Goal: Find specific page/section: Find specific page/section

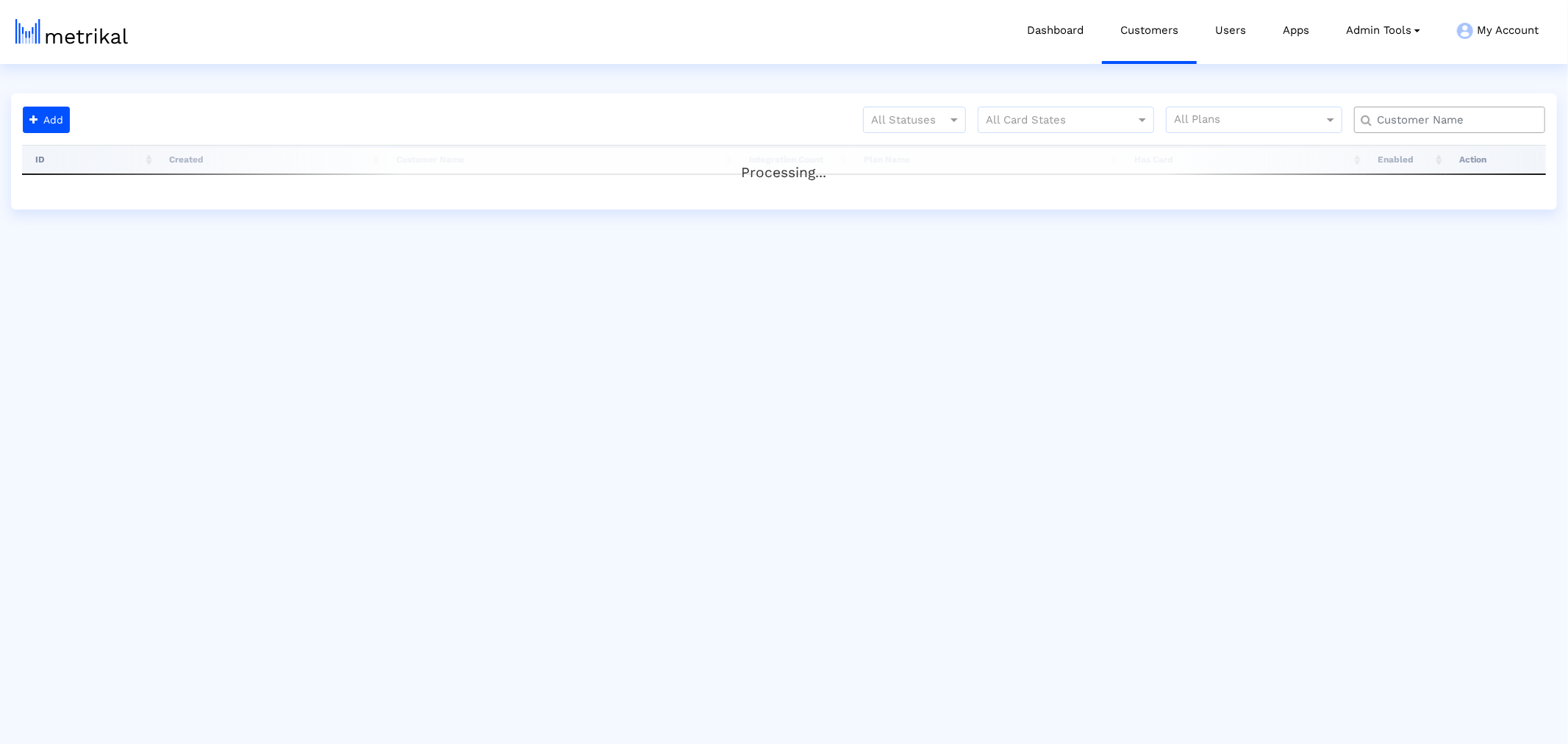
click at [1406, 112] on input "text" at bounding box center [1453, 120] width 172 height 16
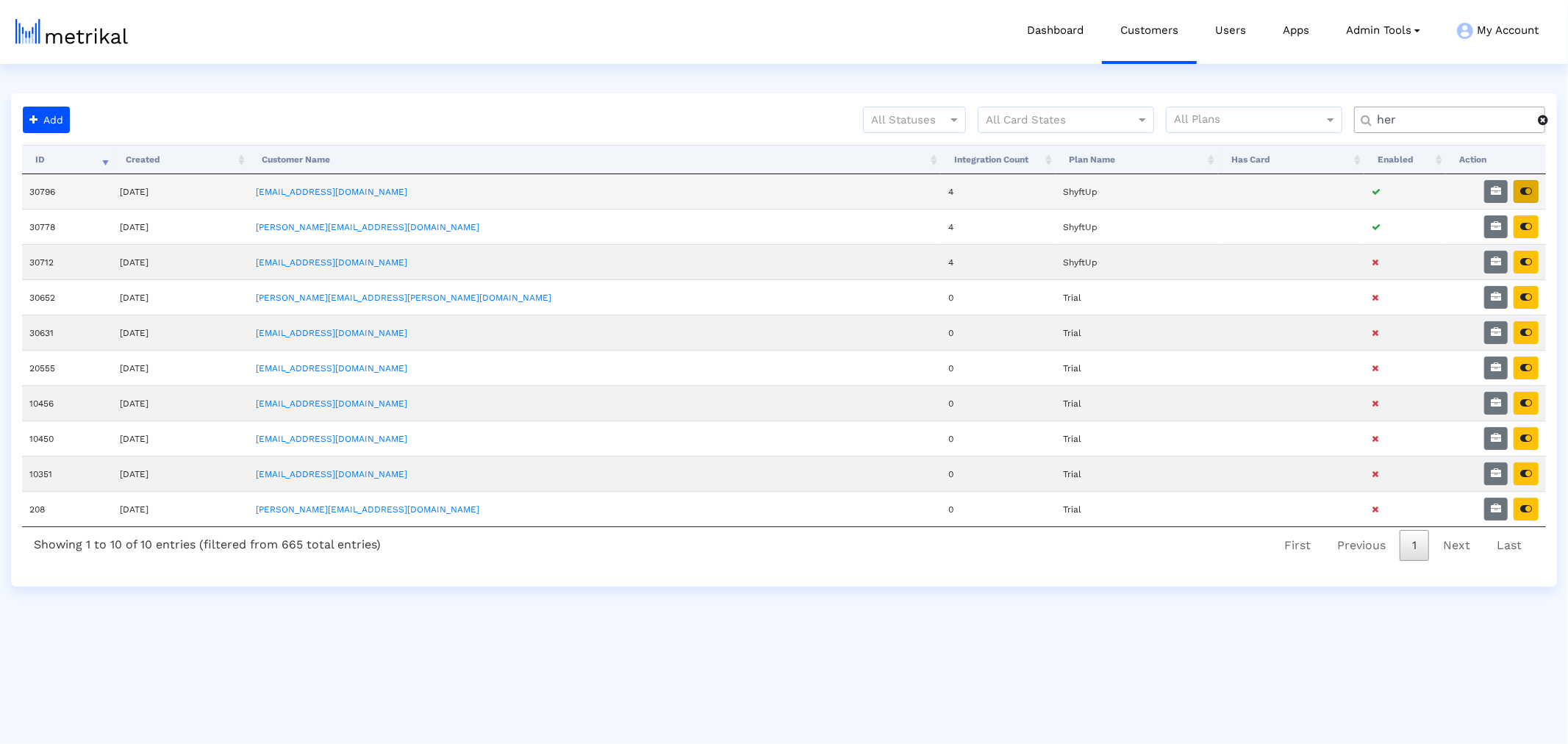
type input "her"
click at [1523, 184] on button "button" at bounding box center [1526, 191] width 25 height 23
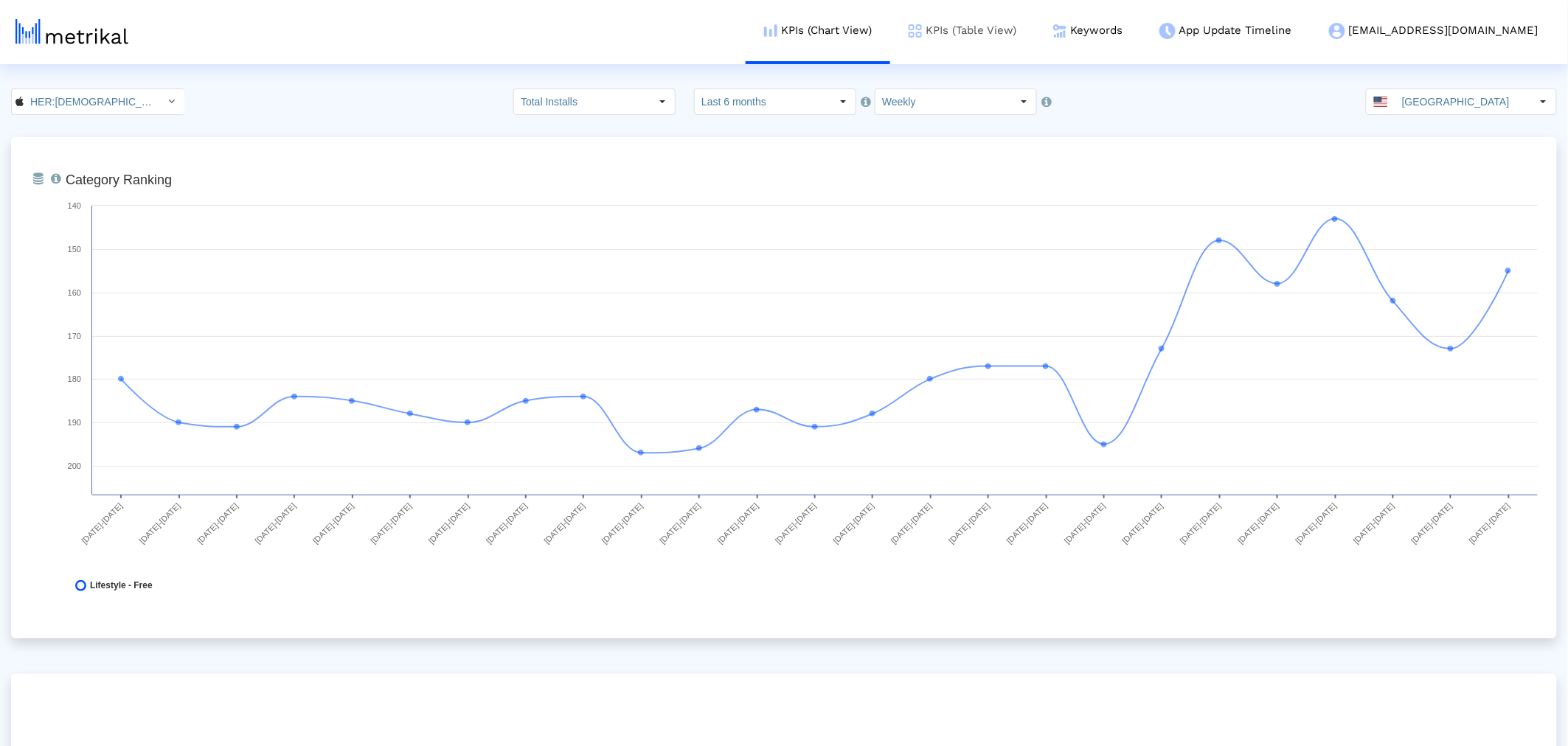
click at [1035, 31] on link "KPIs (Table View)" at bounding box center [963, 31] width 145 height 61
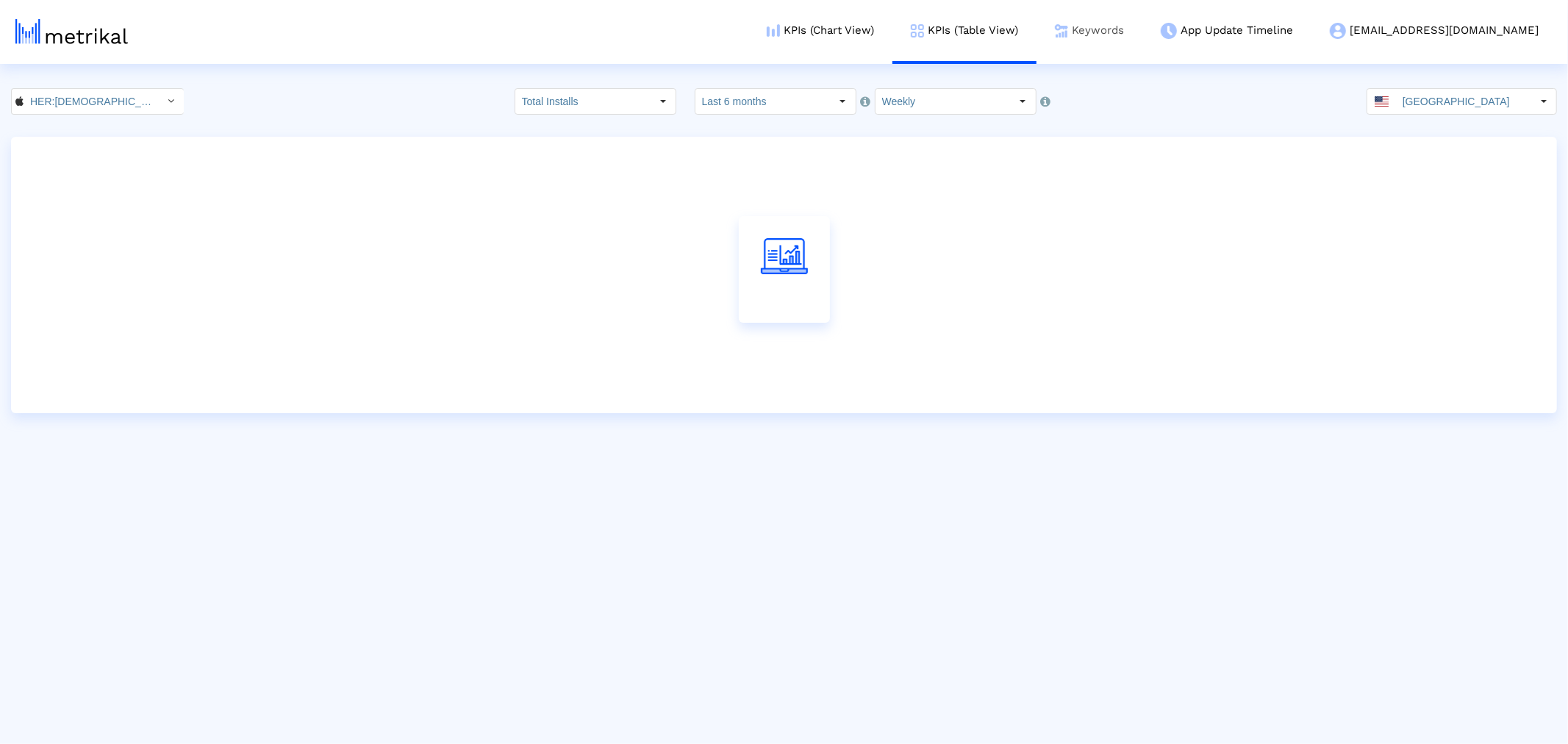
click at [1068, 32] on img at bounding box center [1062, 31] width 13 height 13
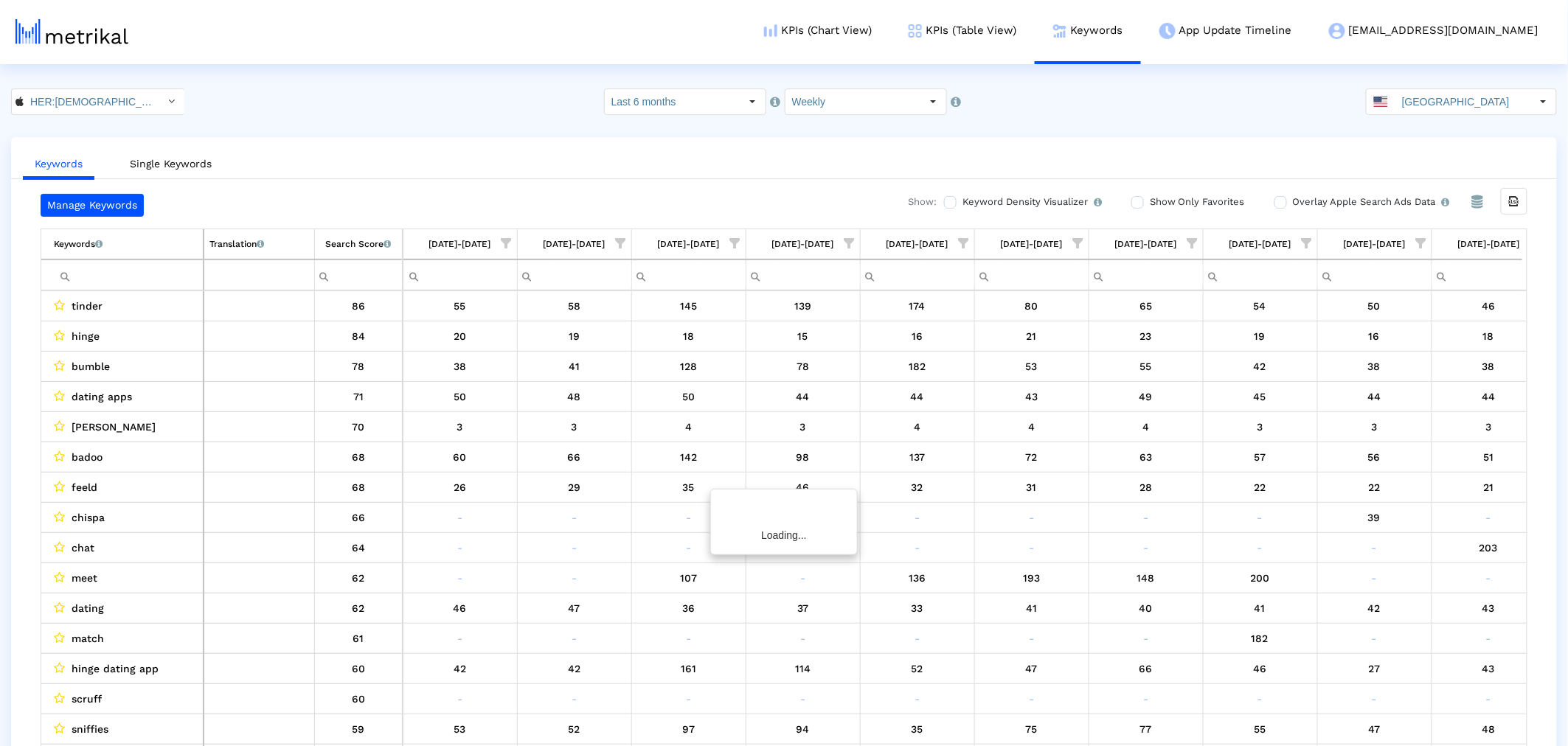
scroll to position [0, 594]
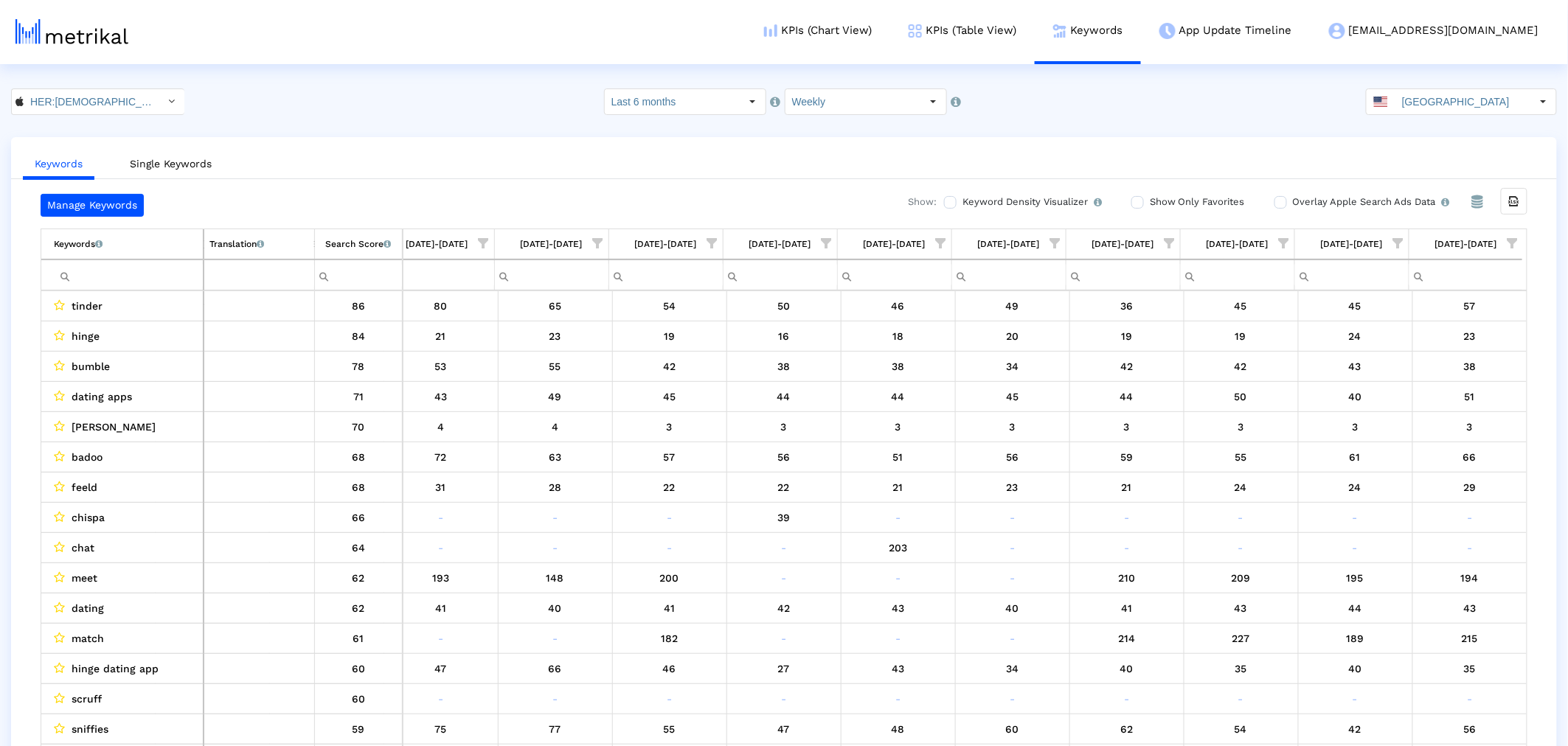
click at [136, 286] on td "Filter cell" at bounding box center [122, 275] width 163 height 31
click at [131, 288] on td "Filter cell" at bounding box center [122, 275] width 163 height 31
click at [131, 283] on input "Filter cell" at bounding box center [128, 275] width 149 height 25
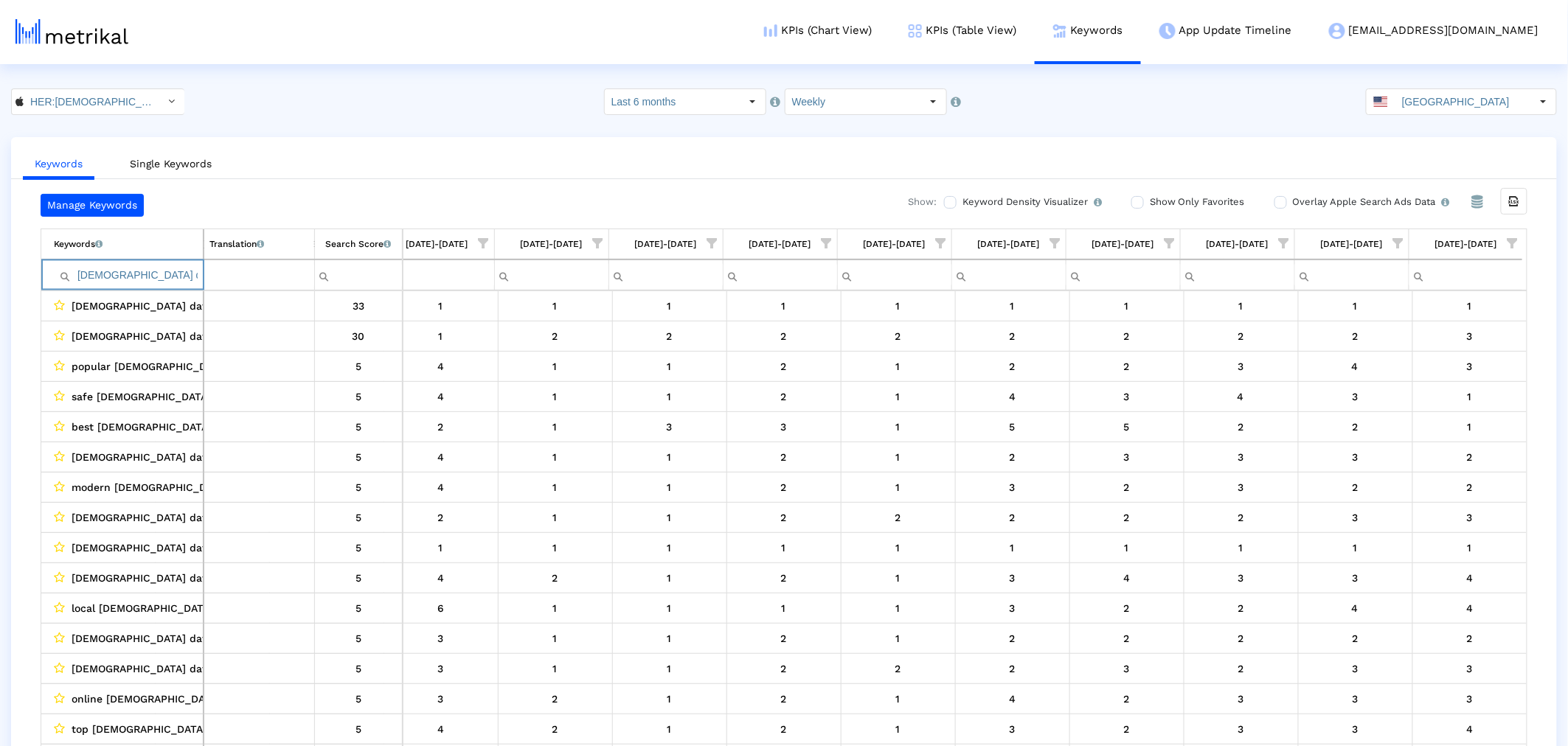
click at [107, 271] on input "[DEMOGRAPHIC_DATA] dating app" at bounding box center [128, 275] width 149 height 25
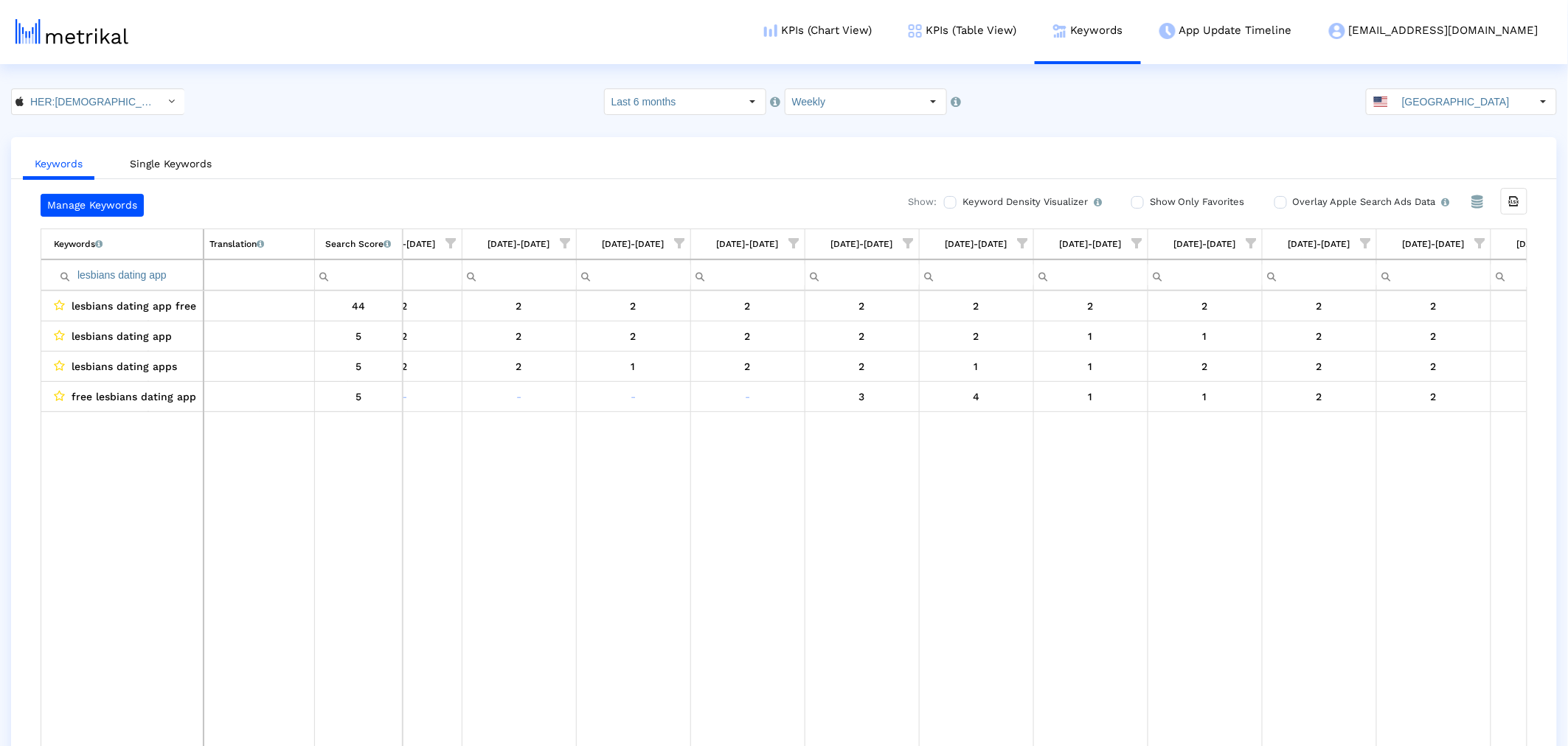
scroll to position [0, 0]
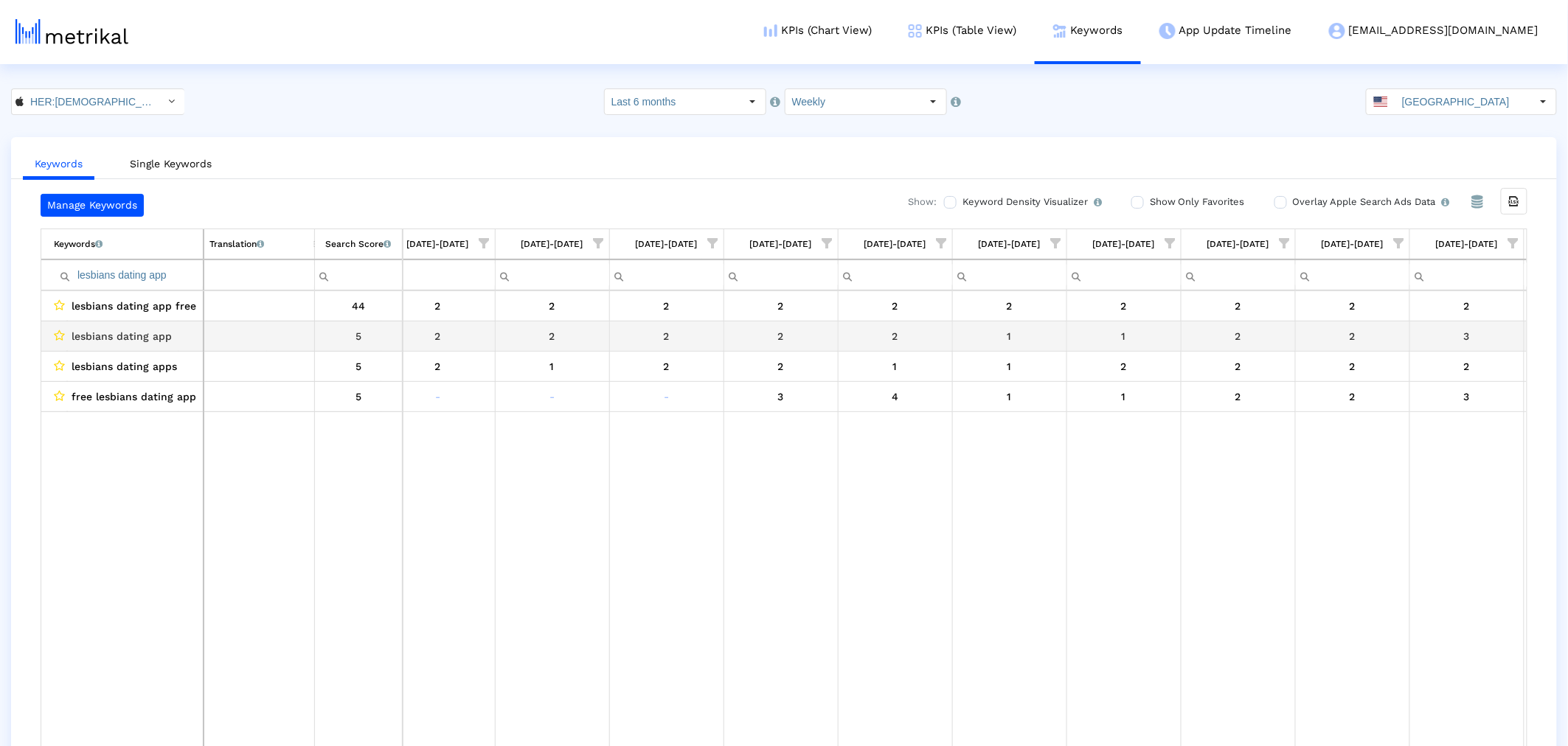
click at [356, 333] on div "5" at bounding box center [359, 336] width 78 height 19
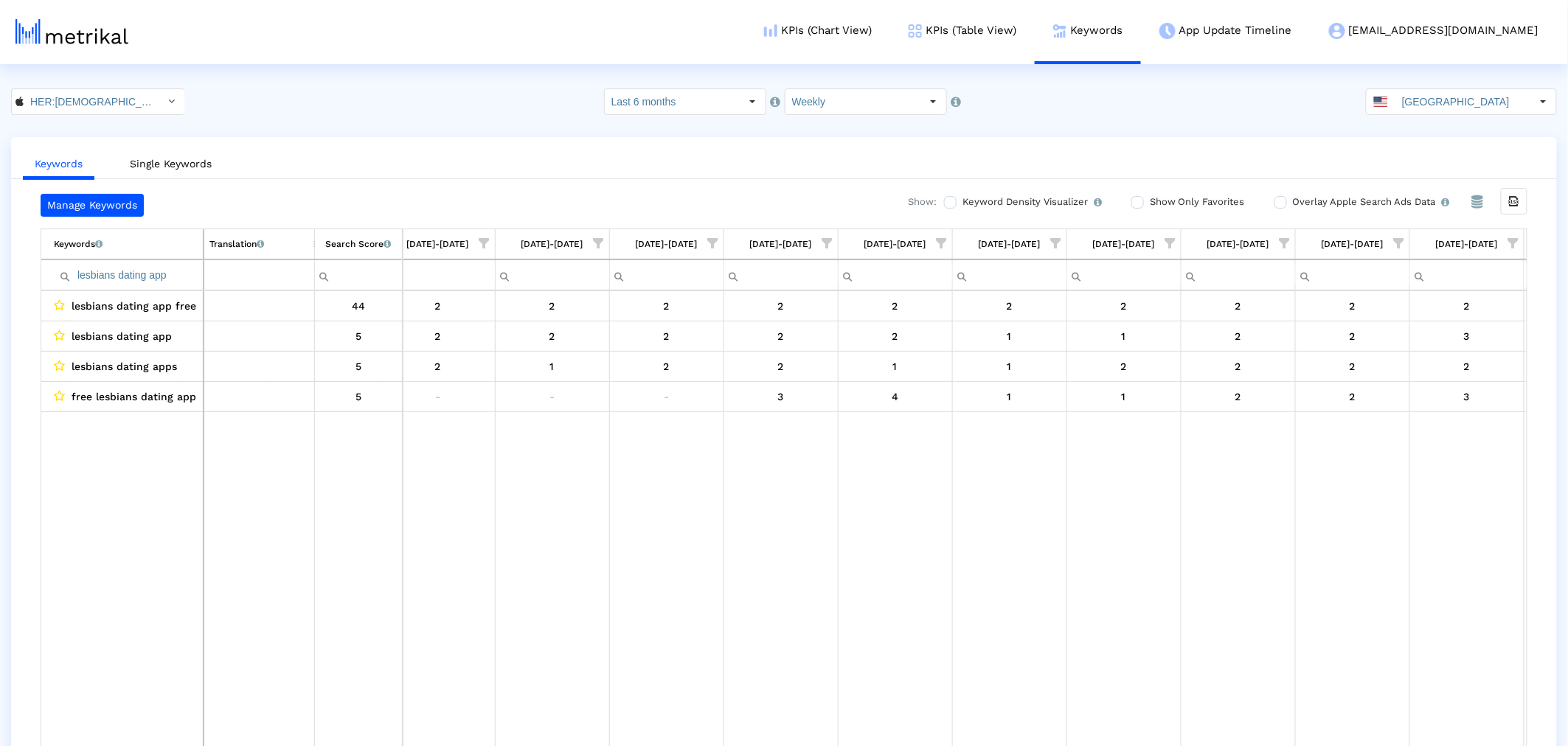
drag, startPoint x: 112, startPoint y: 274, endPoint x: 148, endPoint y: 276, distance: 36.1
click at [112, 274] on input "lesbians dating app" at bounding box center [128, 275] width 149 height 25
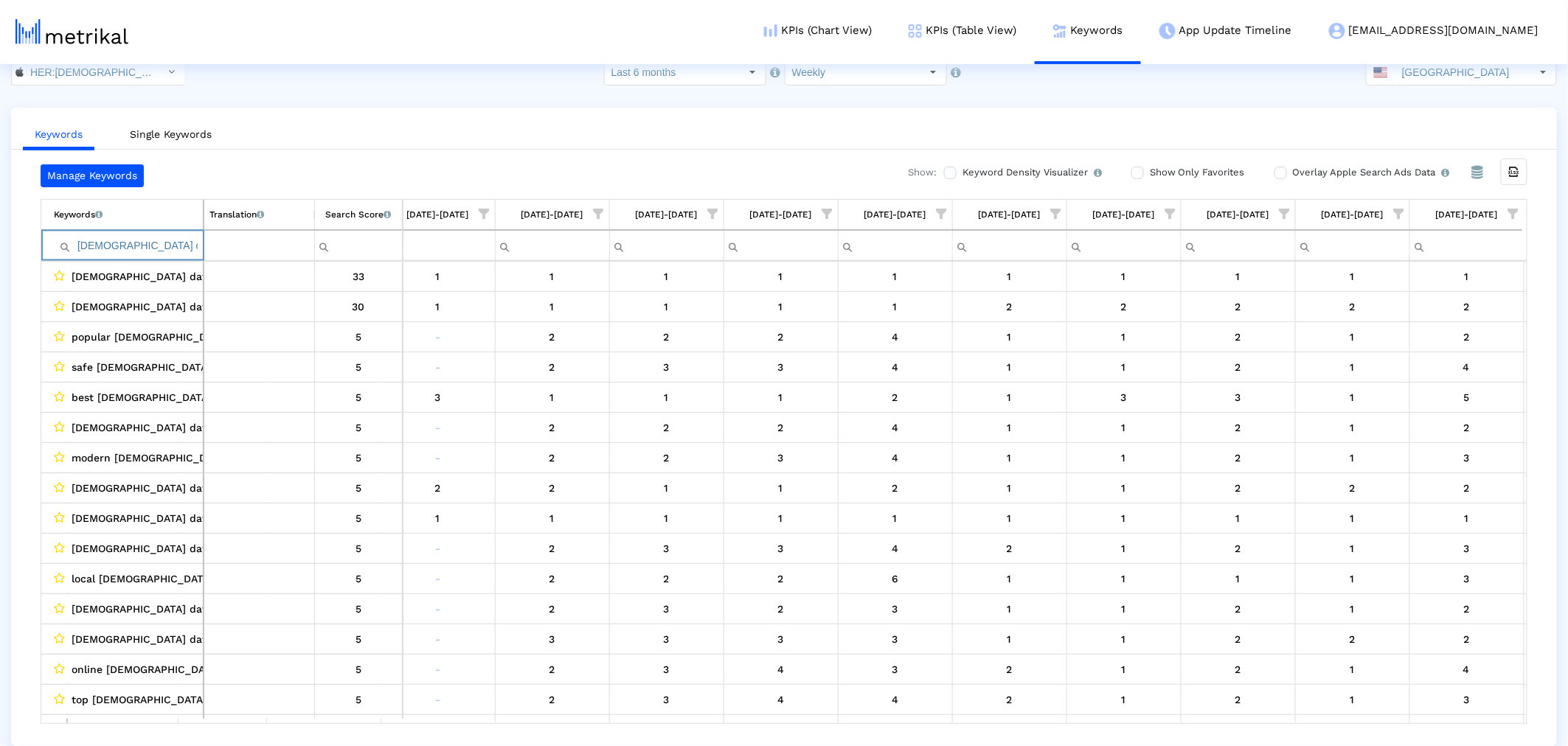
type input "[DEMOGRAPHIC_DATA] dating app"
